Goal: Information Seeking & Learning: Learn about a topic

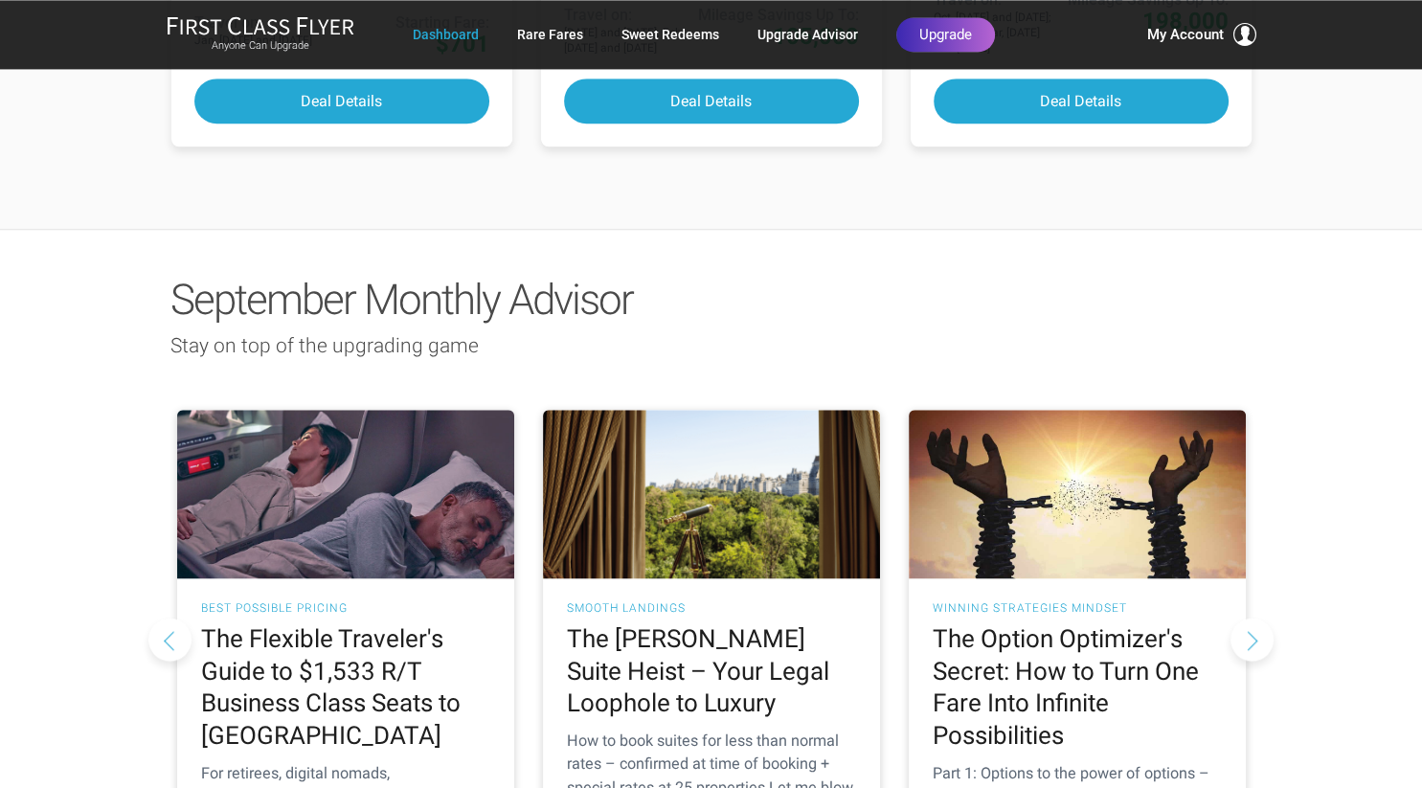
scroll to position [1618, 0]
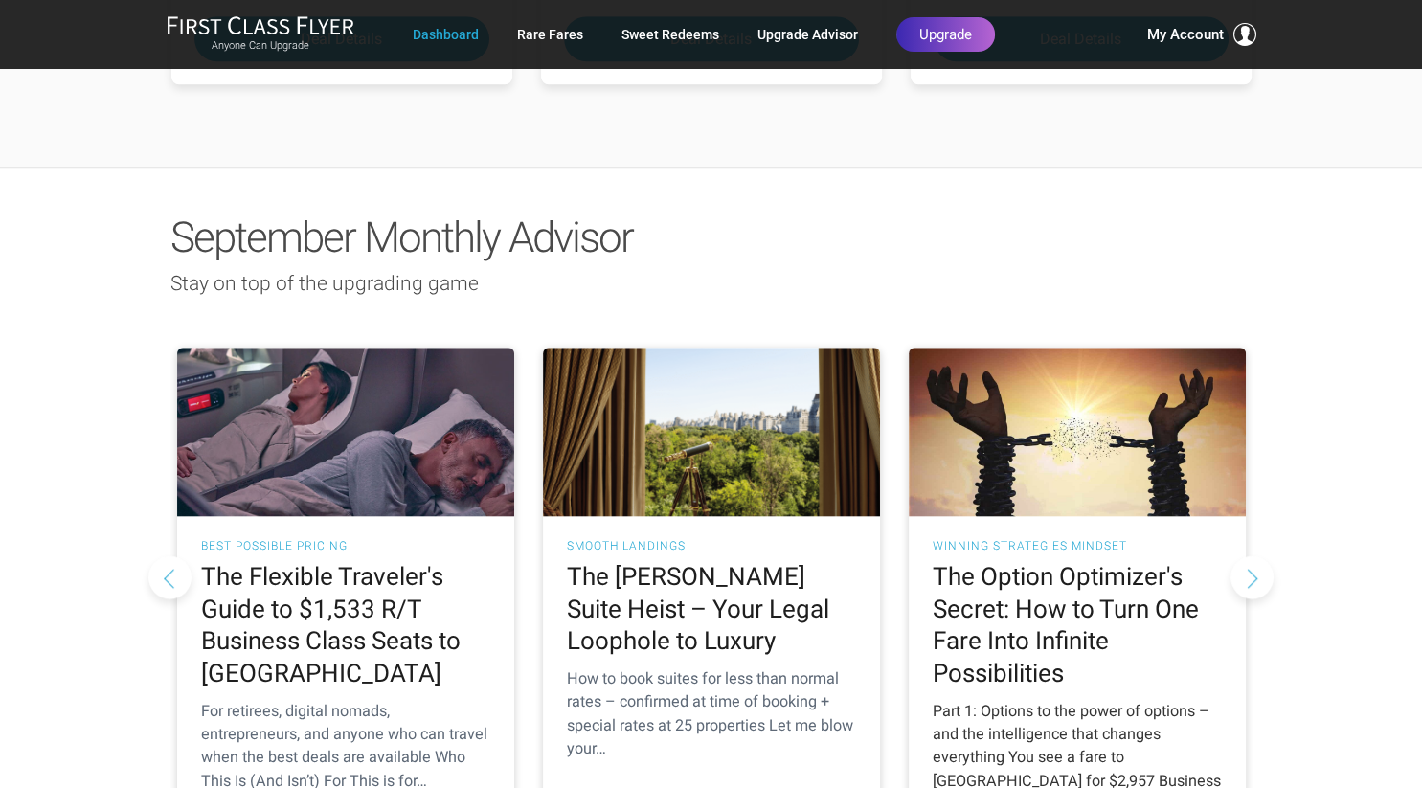
click at [1054, 700] on div "Part 1: Options to the power of options – and the intelligence that changes eve…" at bounding box center [1077, 758] width 289 height 116
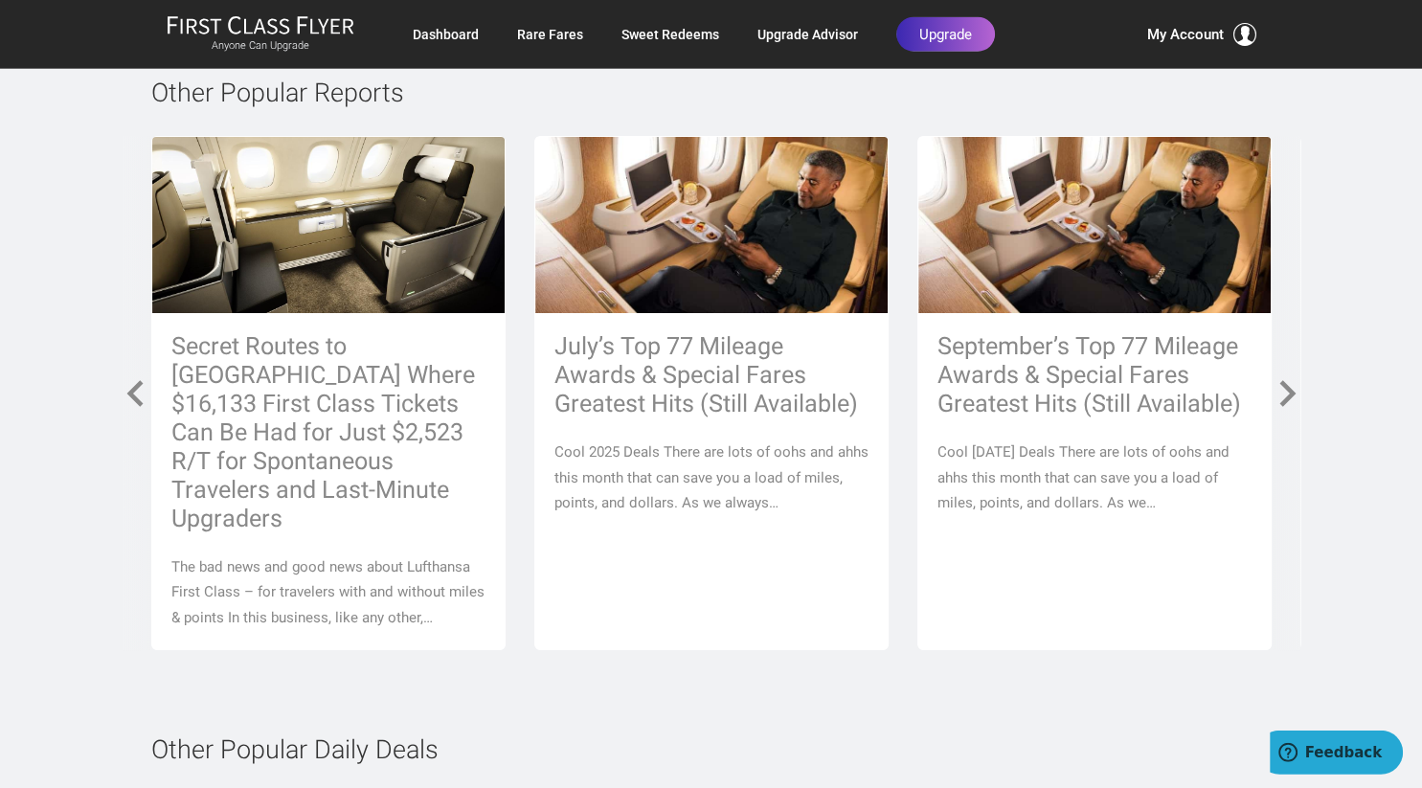
scroll to position [6877, 0]
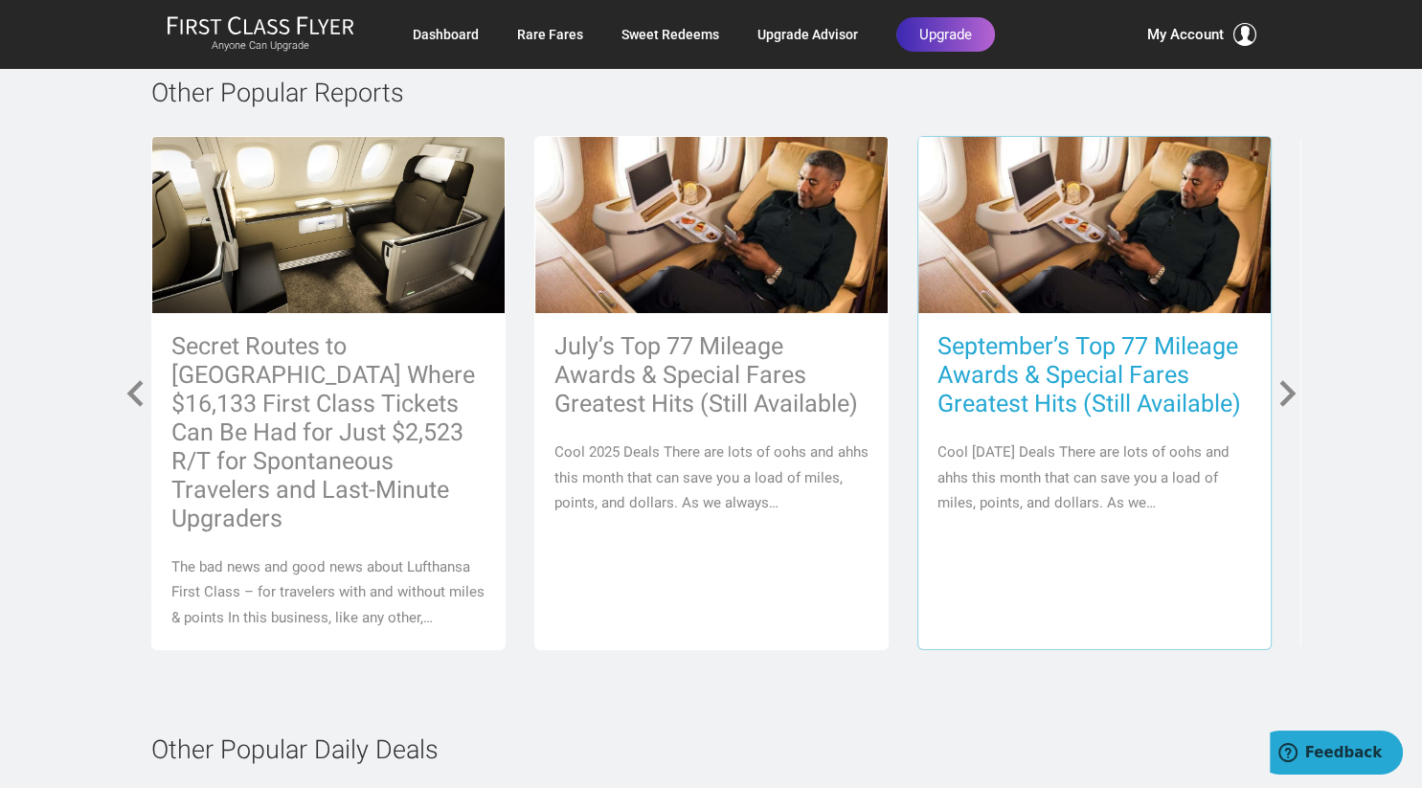
click at [1106, 374] on h3 "September’s Top 77 Mileage Awards & Special Fares Greatest Hits (Still Availabl…" at bounding box center [1095, 375] width 314 height 86
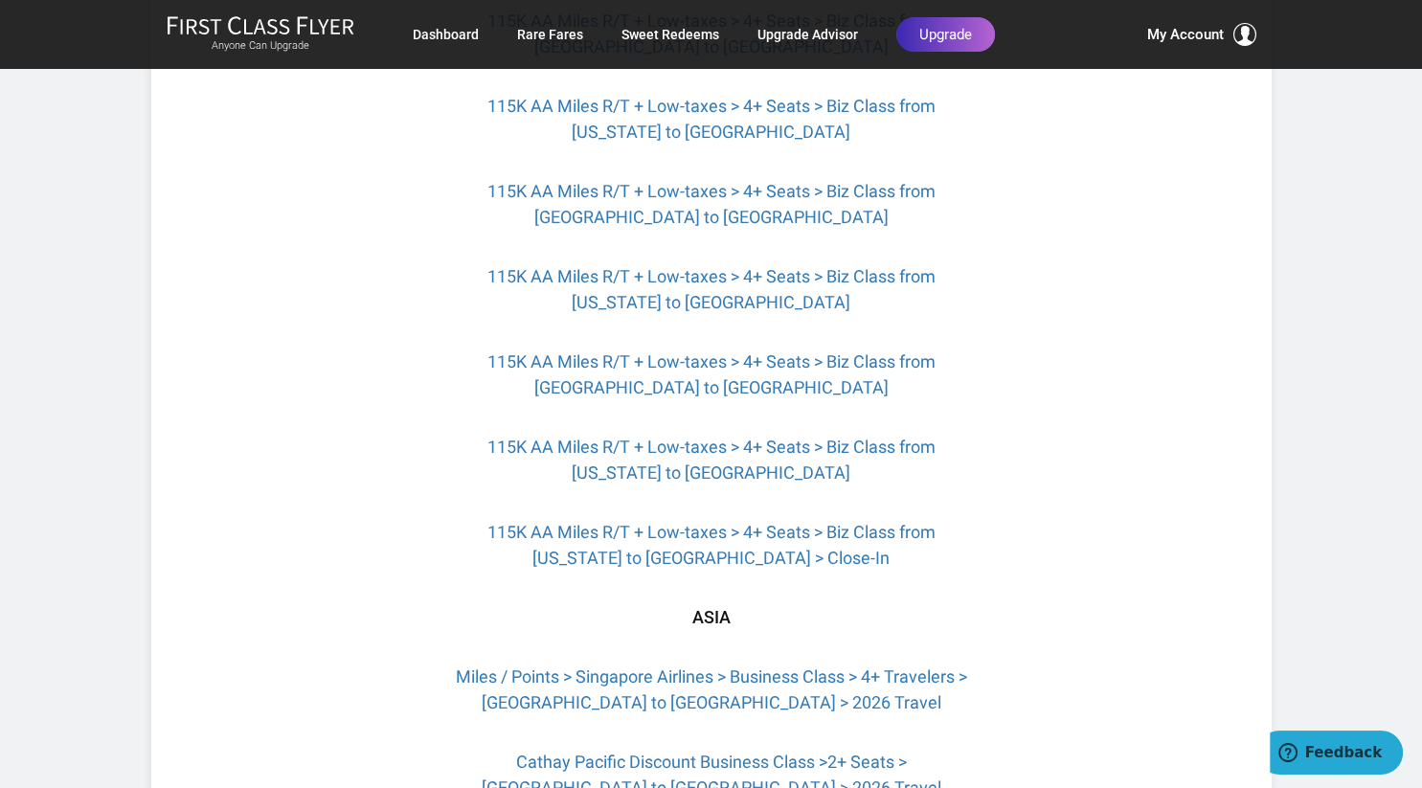
scroll to position [2528, 0]
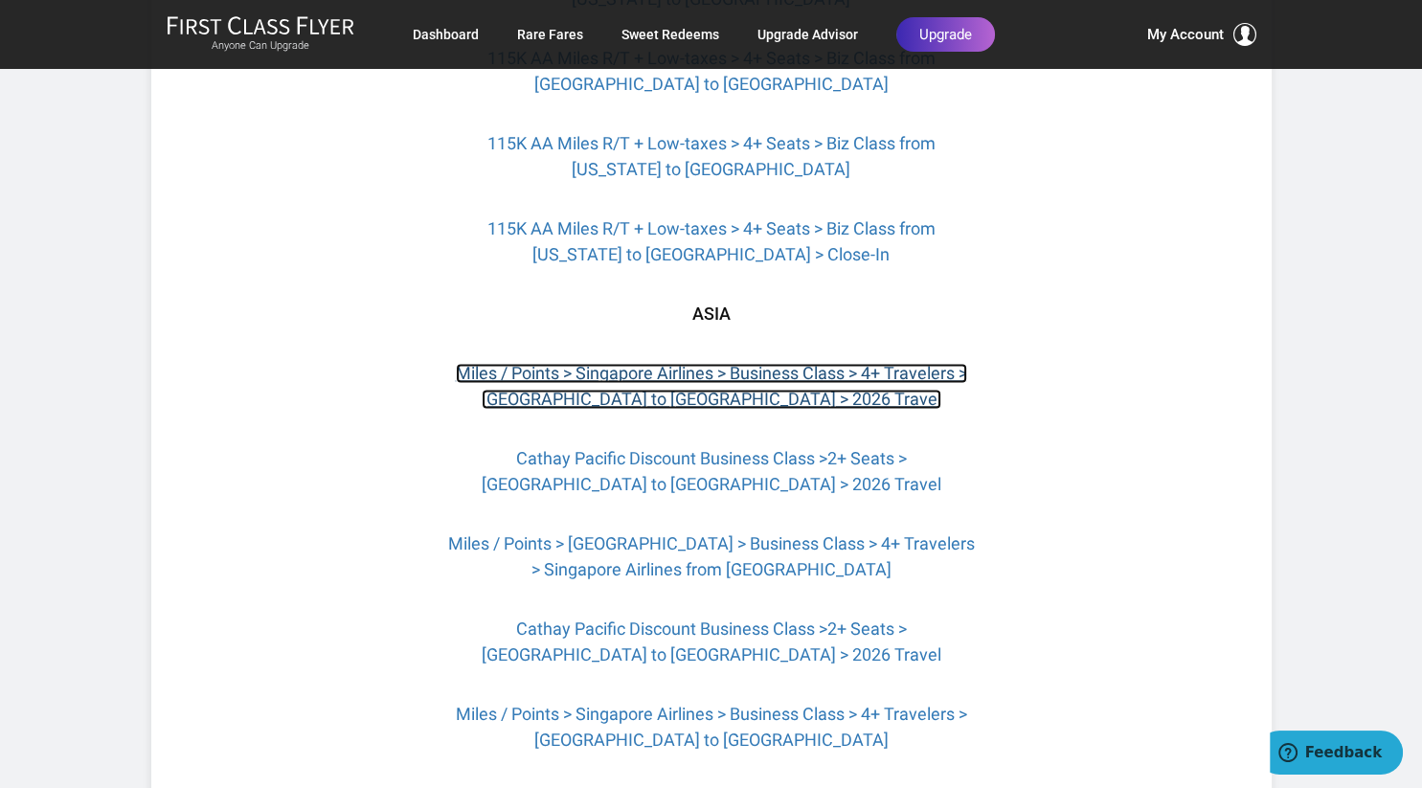
click at [681, 366] on link "Miles / Points > Singapore Airlines > Business Class > 4+ Travelers > [GEOGRAPH…" at bounding box center [711, 386] width 511 height 46
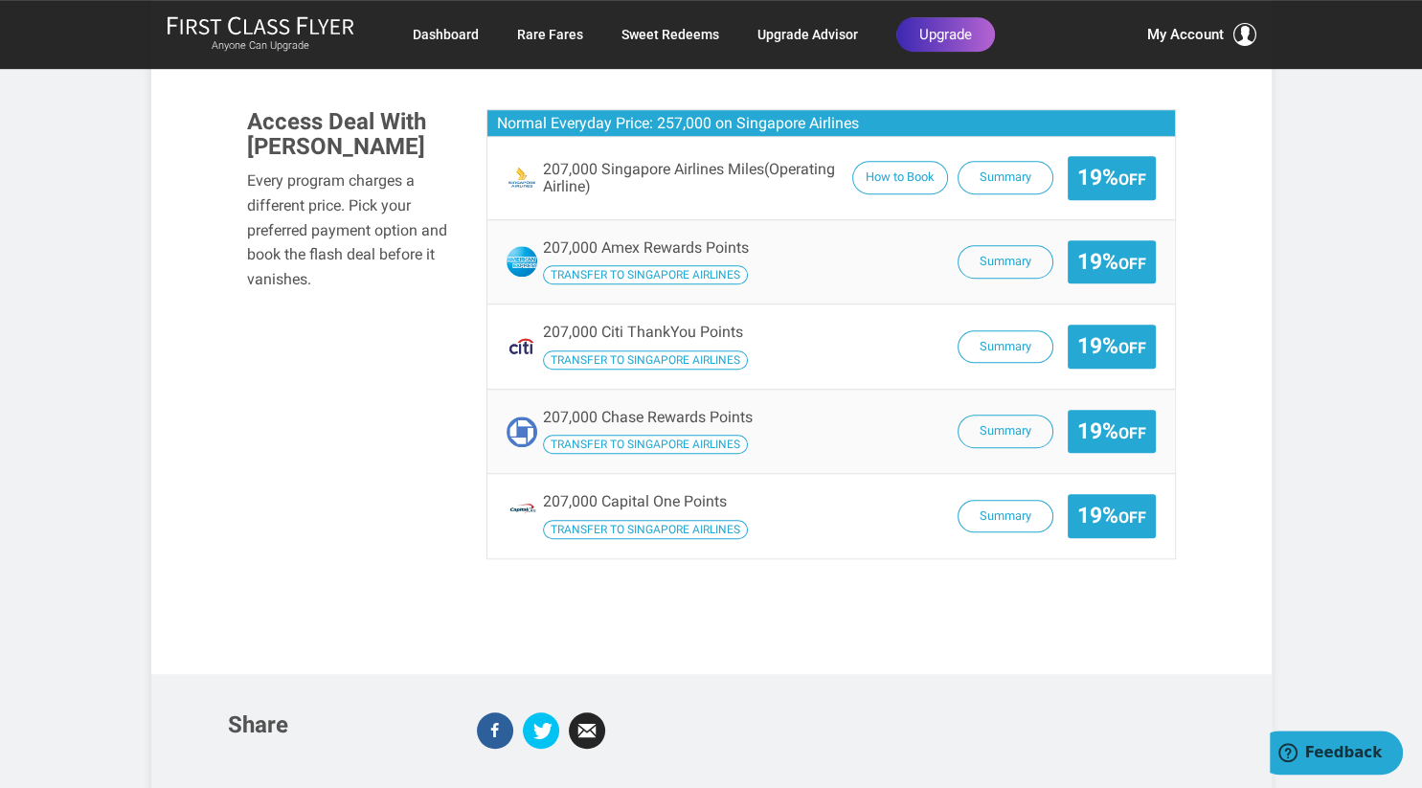
scroll to position [1314, 0]
